Goal: Communication & Community: Answer question/provide support

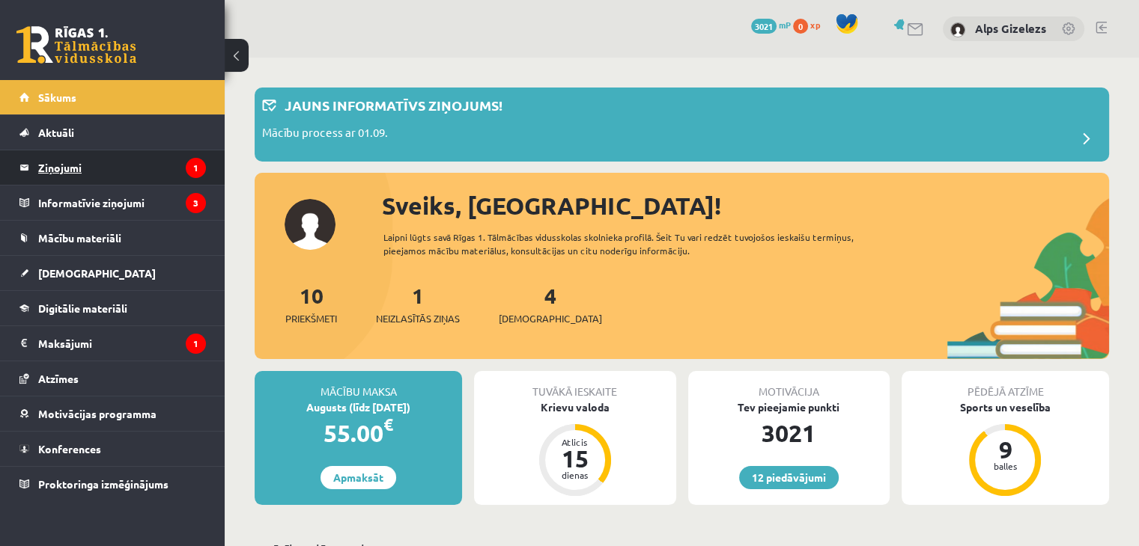
click at [66, 174] on legend "Ziņojumi 1" at bounding box center [122, 167] width 168 height 34
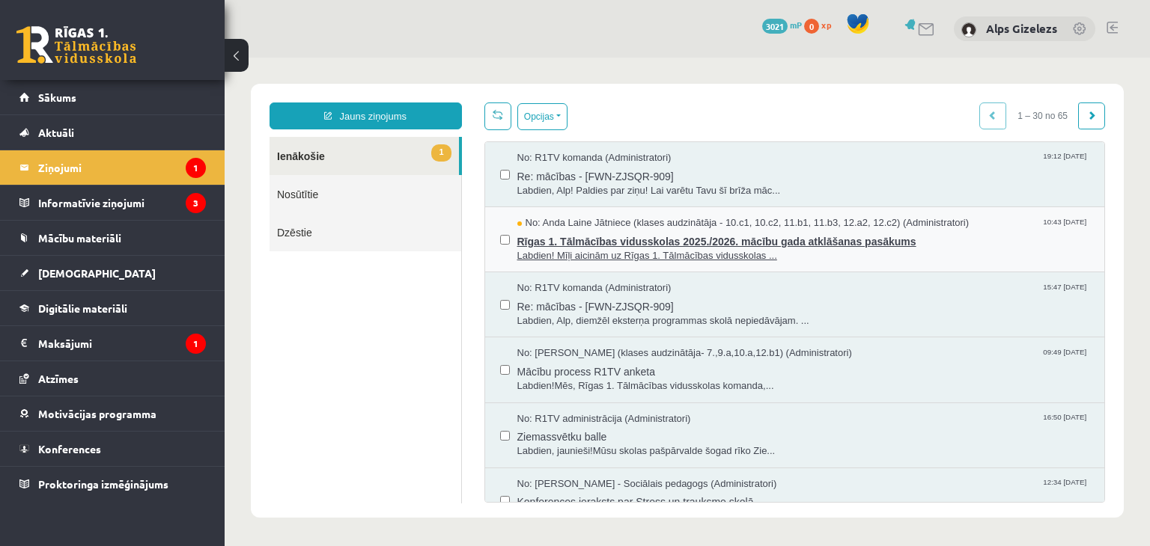
click at [572, 240] on span "Rīgas 1. Tālmācības vidusskolas 2025./2026. mācību gada atklāšanas pasākums" at bounding box center [803, 240] width 573 height 19
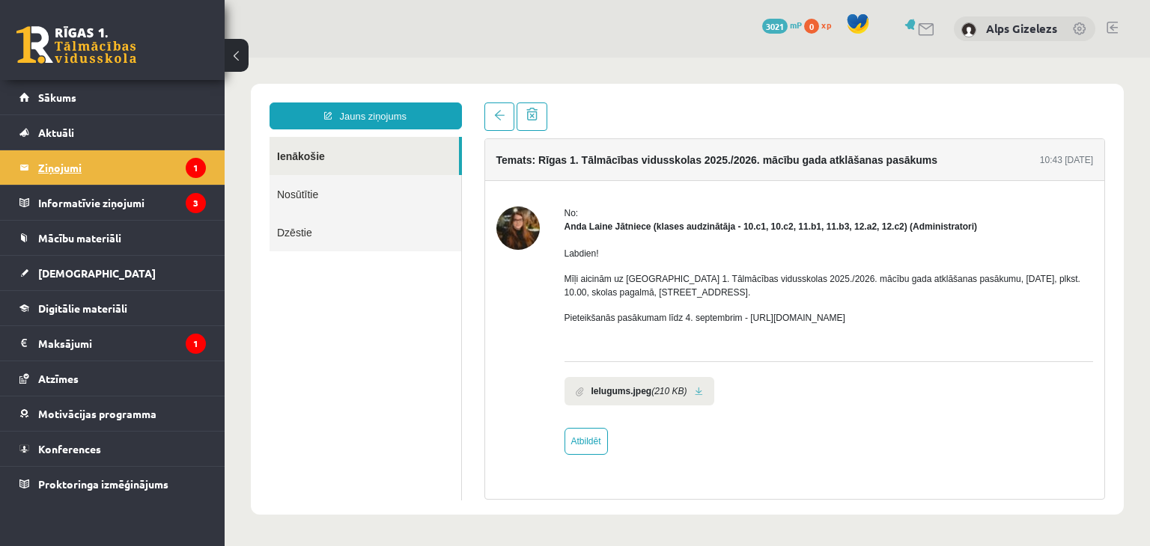
click at [89, 167] on legend "Ziņojumi 1" at bounding box center [122, 167] width 168 height 34
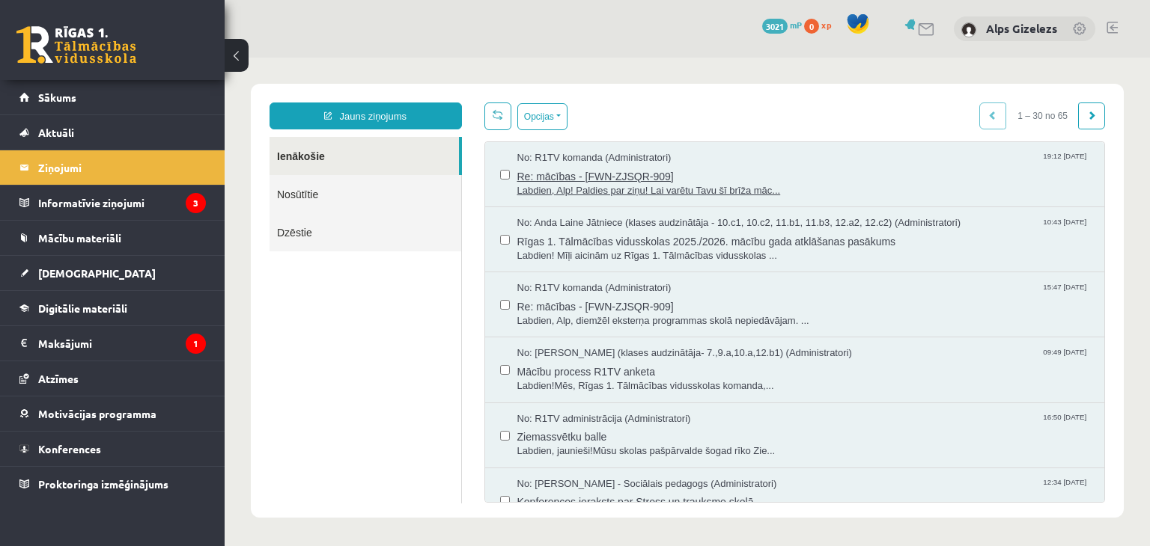
click at [621, 184] on span "Labdien, Alp! Paldies par ziņu! Lai varētu Tavu šī brīža māc..." at bounding box center [803, 191] width 573 height 14
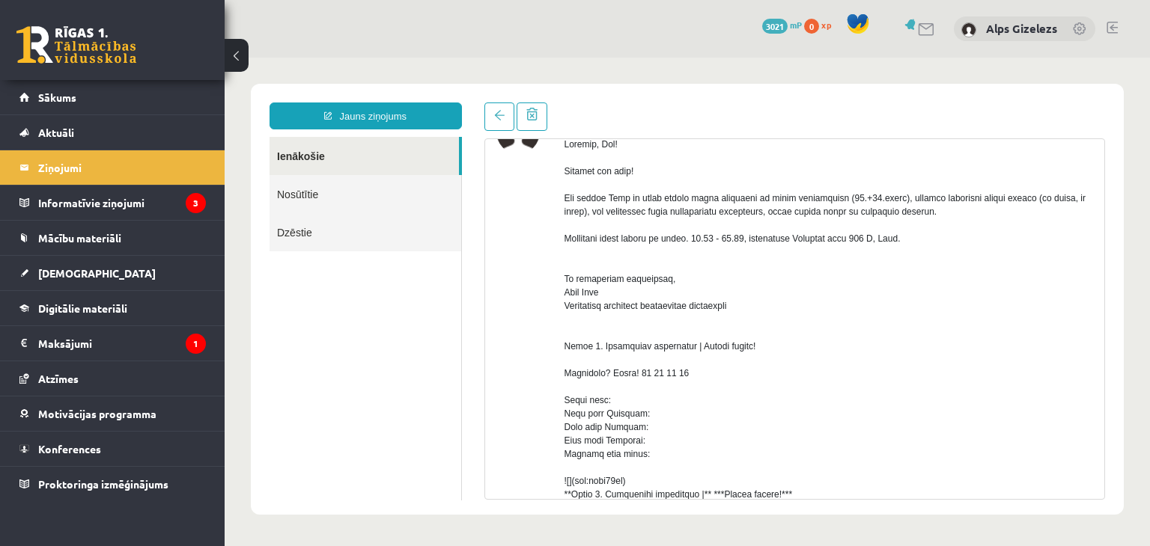
scroll to position [101, 0]
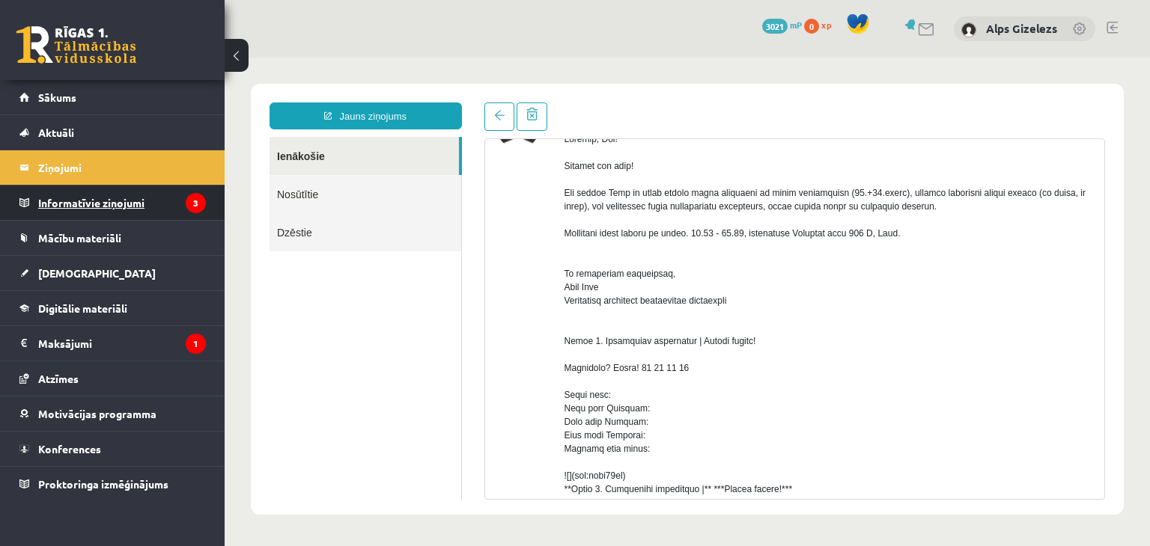
click at [135, 205] on legend "Informatīvie ziņojumi 3" at bounding box center [122, 203] width 168 height 34
